Goal: Task Accomplishment & Management: Manage account settings

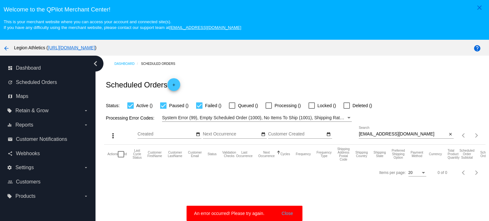
click at [379, 135] on input "[EMAIL_ADDRESS][DOMAIN_NAME]" at bounding box center [402, 134] width 88 height 5
paste input "[PERSON_NAME]"
type input "[PERSON_NAME][EMAIL_ADDRESS][DOMAIN_NAME]"
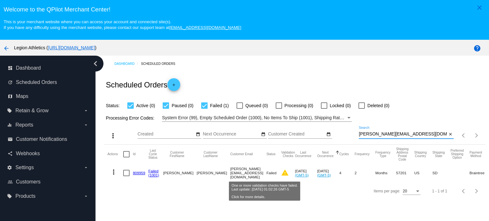
click at [281, 174] on mat-icon "warning" at bounding box center [285, 173] width 8 height 8
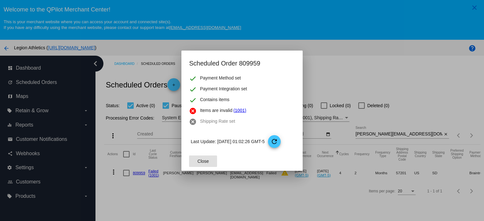
click at [211, 187] on div at bounding box center [242, 110] width 484 height 221
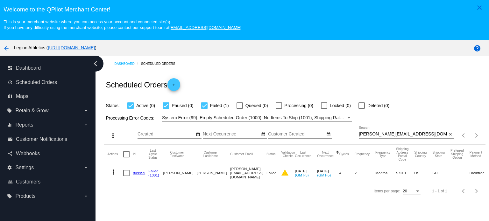
click at [134, 172] on link "809959" at bounding box center [139, 173] width 12 height 4
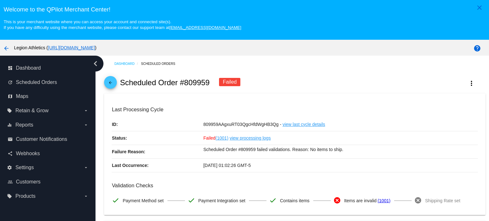
click at [110, 85] on mat-icon "arrow_back" at bounding box center [111, 84] width 8 height 8
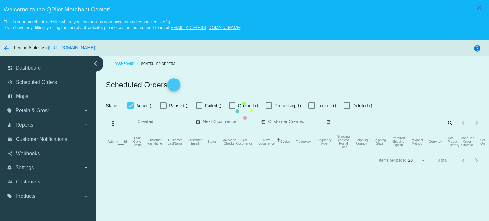
checkbox input "true"
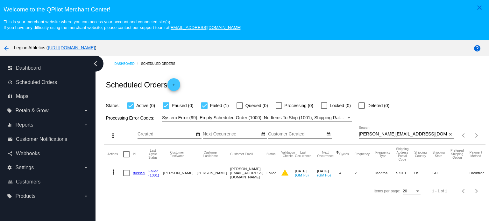
click at [381, 135] on input "[PERSON_NAME][EMAIL_ADDRESS][DOMAIN_NAME]" at bounding box center [402, 134] width 88 height 5
paste input "amandahatfield16@g"
type input "[EMAIL_ADDRESS][DOMAIN_NAME]"
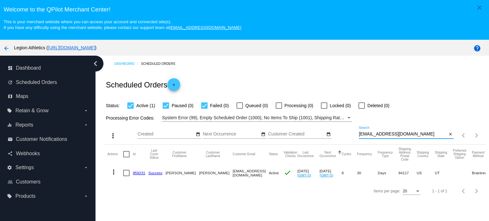
click at [140, 172] on link "859231" at bounding box center [139, 173] width 12 height 4
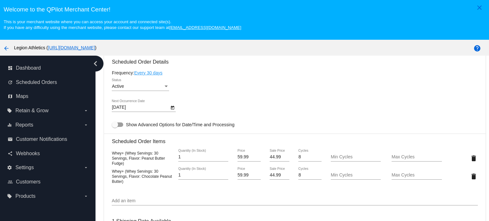
scroll to position [413, 0]
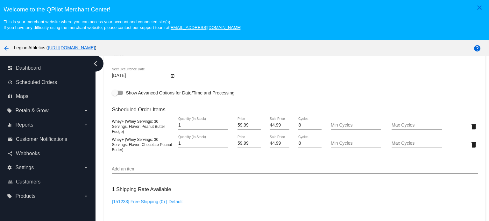
click at [134, 170] on input "Add an item" at bounding box center [294, 169] width 365 height 5
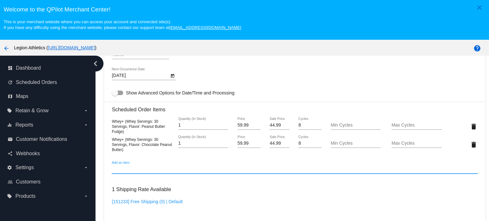
paste input "100307"
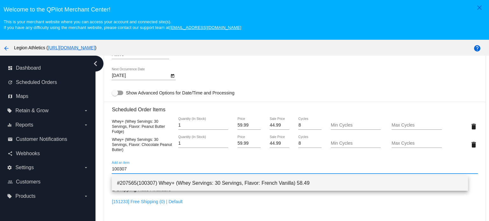
type input "100307"
click at [211, 186] on span "#207565(100307) Whey+ (Whey Servings: 30 Servings, Flavor: French Vanilla) 58.49" at bounding box center [290, 183] width 346 height 15
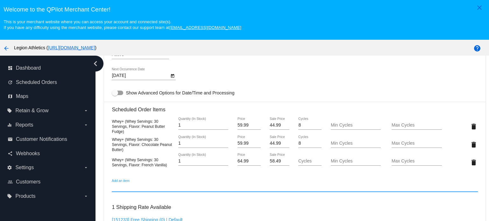
click at [242, 162] on input "64.99" at bounding box center [248, 161] width 23 height 5
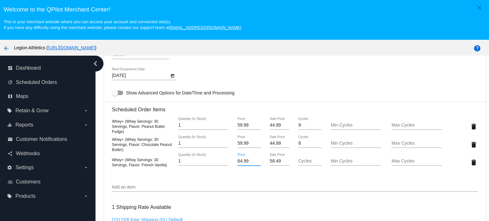
click at [242, 162] on input "64.99" at bounding box center [248, 161] width 23 height 5
type input "59.99"
click at [268, 163] on mat-card "Customer 5222594: [PERSON_NAME] [EMAIL_ADDRESS][DOMAIN_NAME] Customer Shipping …" at bounding box center [294, 141] width 381 height 694
click at [269, 164] on input "58.49" at bounding box center [278, 161] width 19 height 5
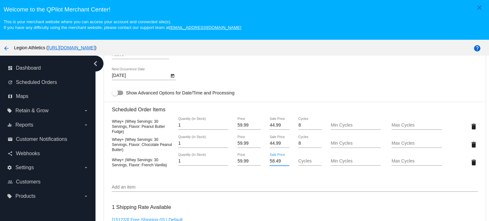
click at [269, 164] on input "58.49" at bounding box center [278, 161] width 19 height 5
type input "44.99"
click at [261, 69] on mat-card "Customer 5222594: [PERSON_NAME] [EMAIL_ADDRESS][DOMAIN_NAME] Customer Shipping …" at bounding box center [294, 141] width 381 height 694
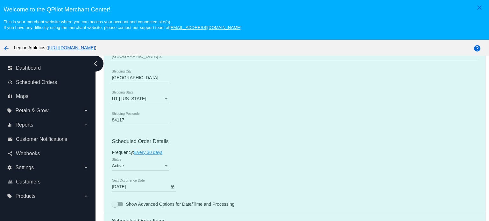
scroll to position [413, 0]
